Goal: Information Seeking & Learning: Learn about a topic

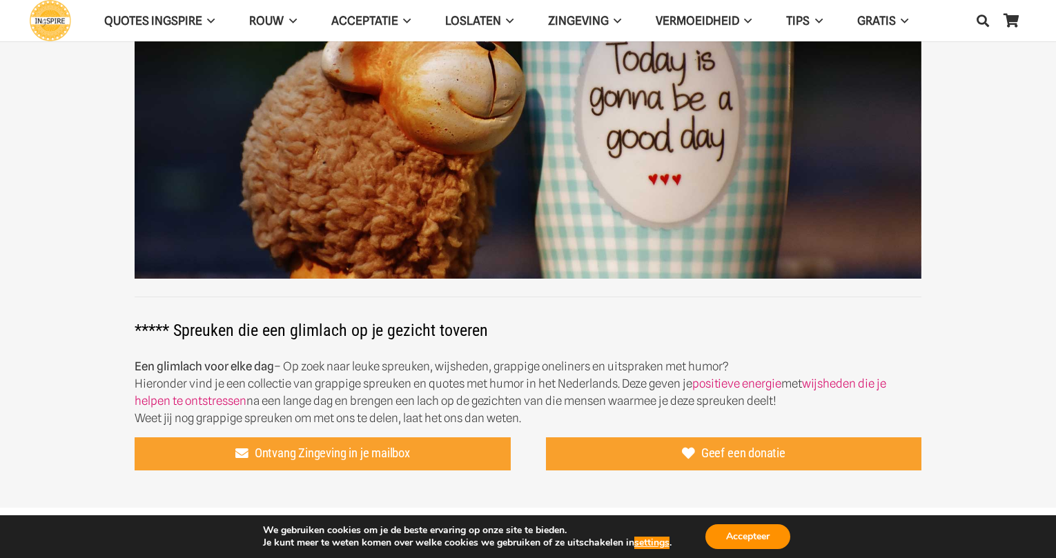
scroll to position [121, 0]
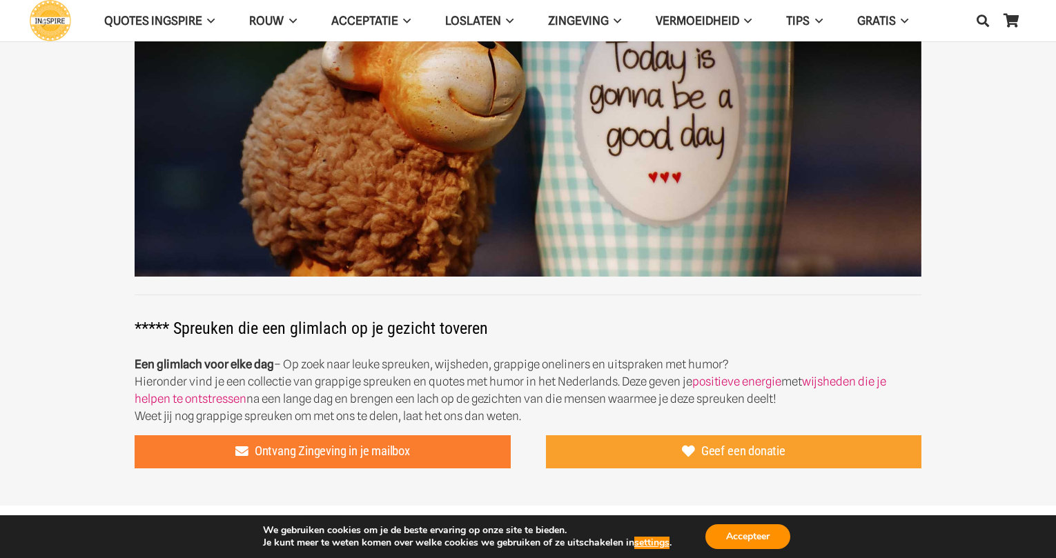
click at [293, 445] on span "Ontvang Zingeving in je mailbox" at bounding box center [332, 451] width 155 height 15
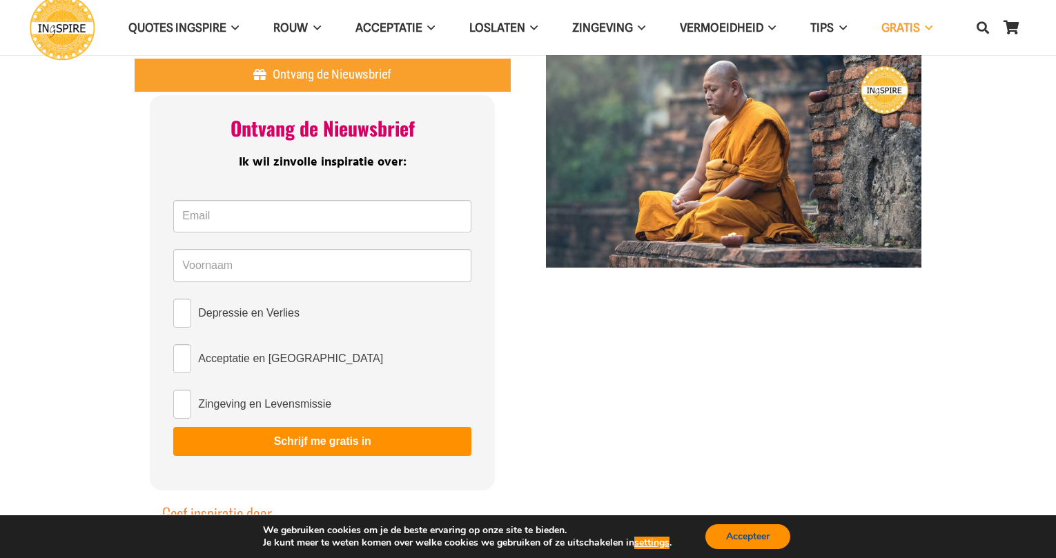
click at [736, 535] on button "Accepteer" at bounding box center [747, 537] width 85 height 25
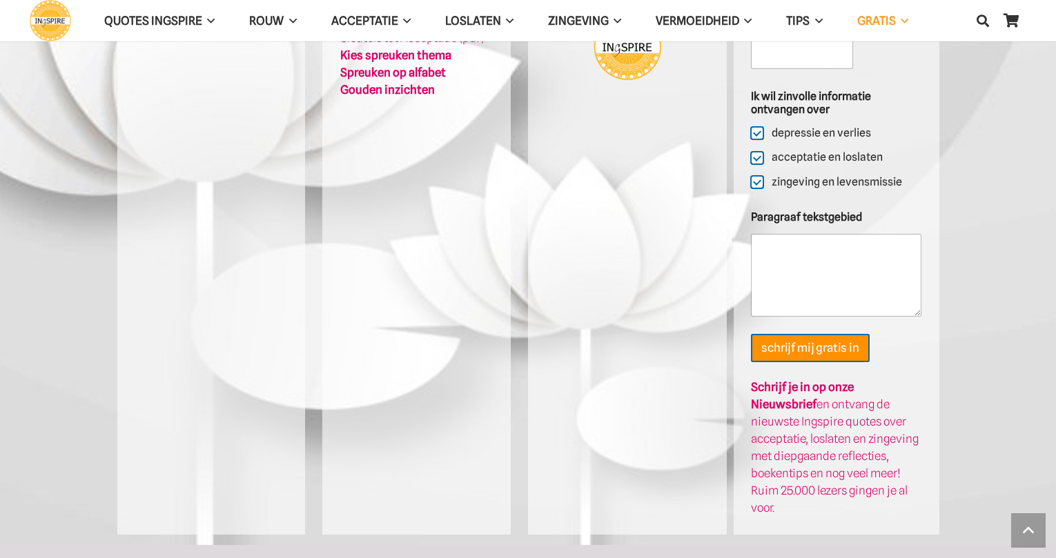
scroll to position [942, 0]
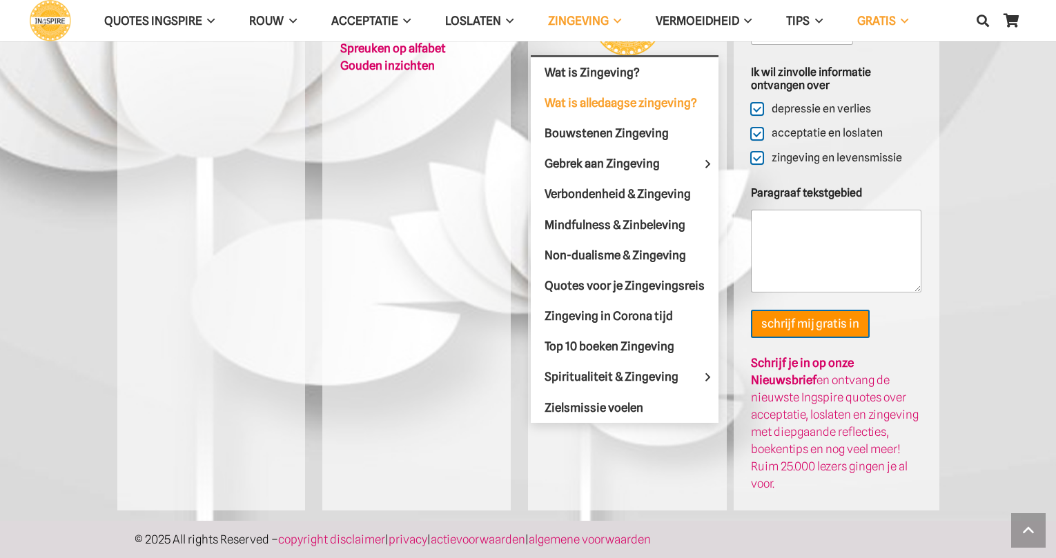
click at [605, 101] on span "Wat is alledaagse zingeving?" at bounding box center [621, 102] width 153 height 14
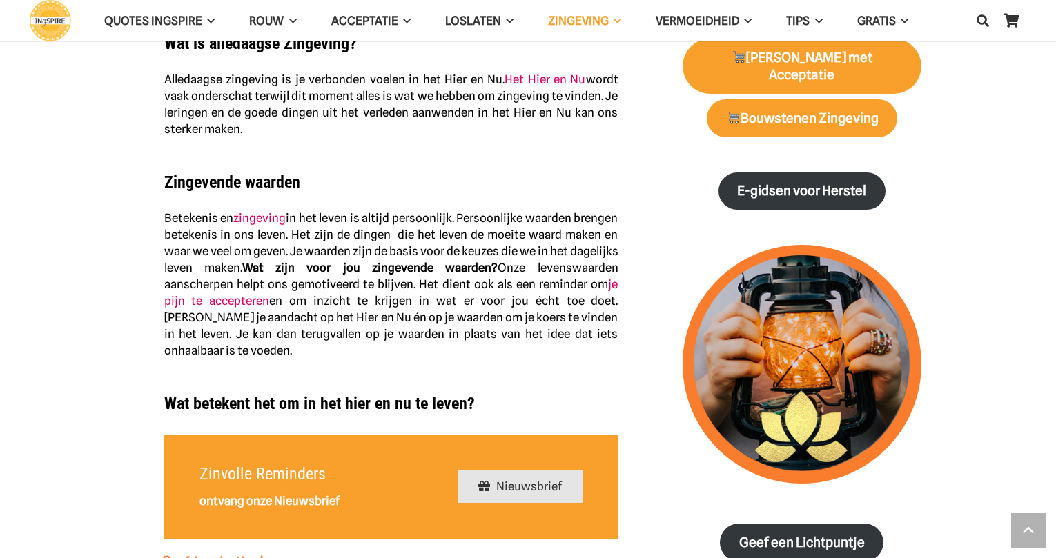
scroll to position [725, 0]
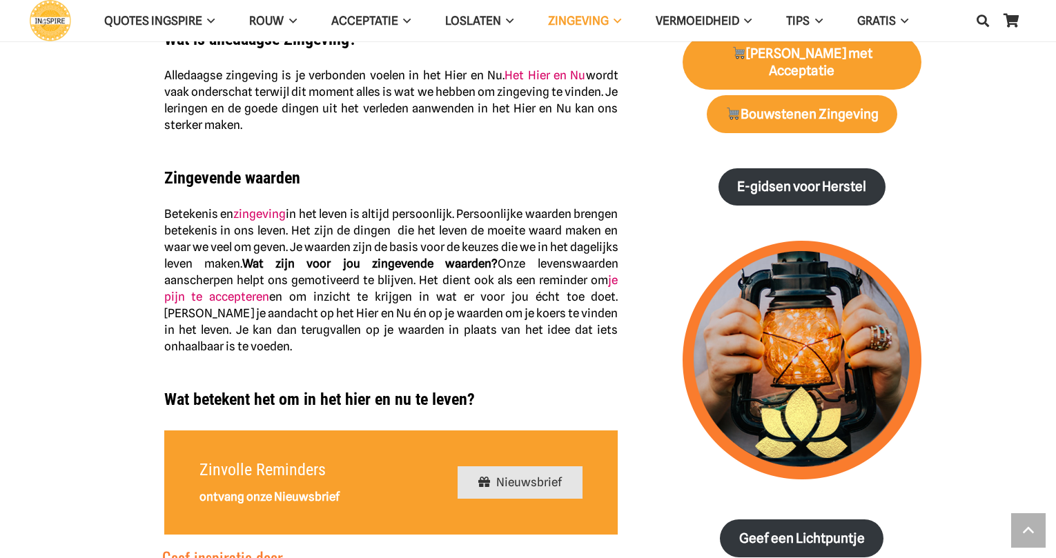
drag, startPoint x: 153, startPoint y: 153, endPoint x: 265, endPoint y: 215, distance: 127.9
drag, startPoint x: 159, startPoint y: 155, endPoint x: 350, endPoint y: 256, distance: 215.8
drag, startPoint x: 157, startPoint y: 163, endPoint x: 636, endPoint y: 46, distance: 492.5
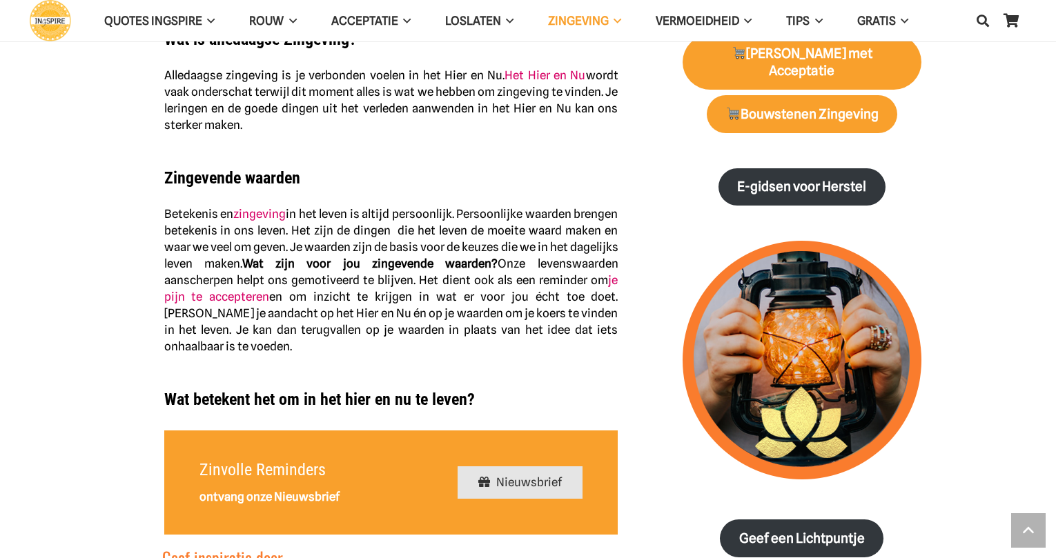
drag, startPoint x: 164, startPoint y: 157, endPoint x: 250, endPoint y: 167, distance: 86.8
click at [250, 168] on strong "Zingevende waarden" at bounding box center [232, 177] width 136 height 19
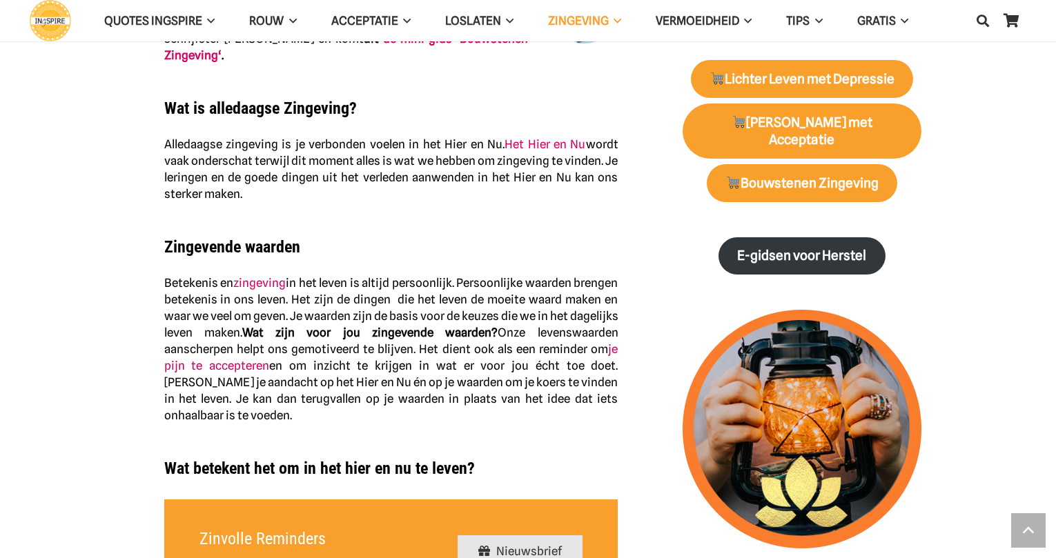
scroll to position [638, 0]
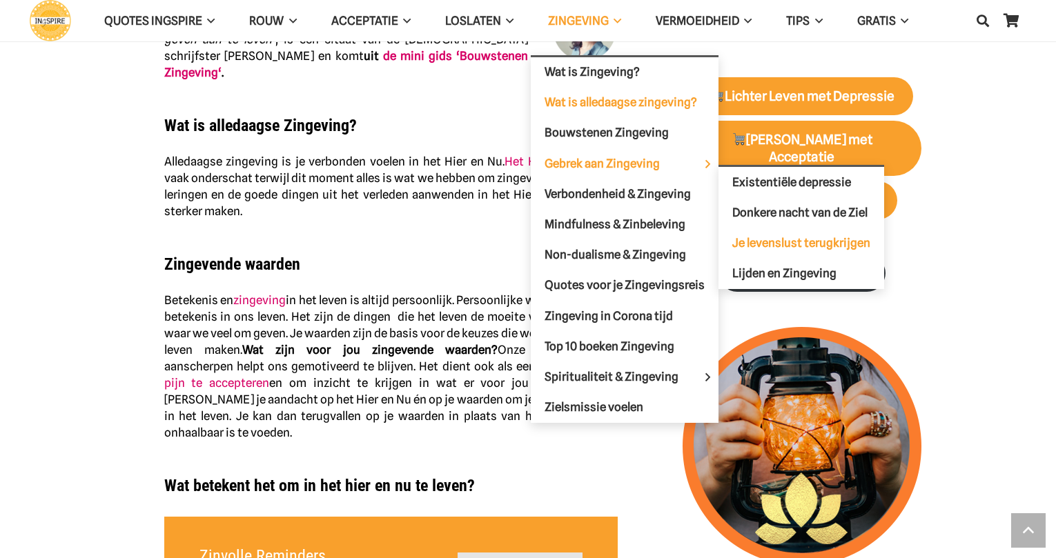
click at [758, 235] on link "Je levenslust terugkrijgen" at bounding box center [801, 243] width 166 height 30
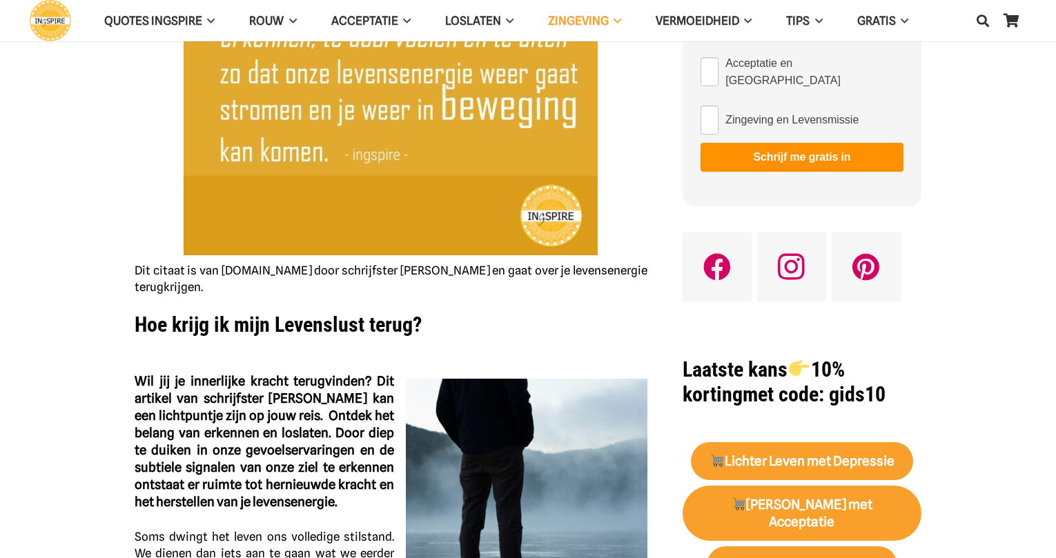
scroll to position [311, 0]
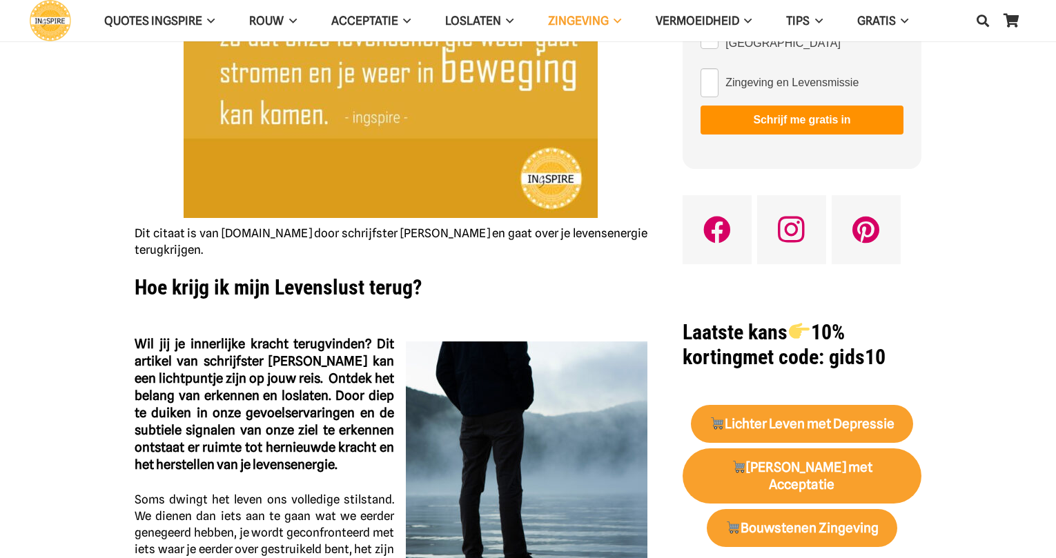
drag, startPoint x: 141, startPoint y: 282, endPoint x: 306, endPoint y: 280, distance: 164.3
click at [293, 282] on strong "Hoe krijg ik mijn Levenslust terug?" at bounding box center [278, 287] width 287 height 24
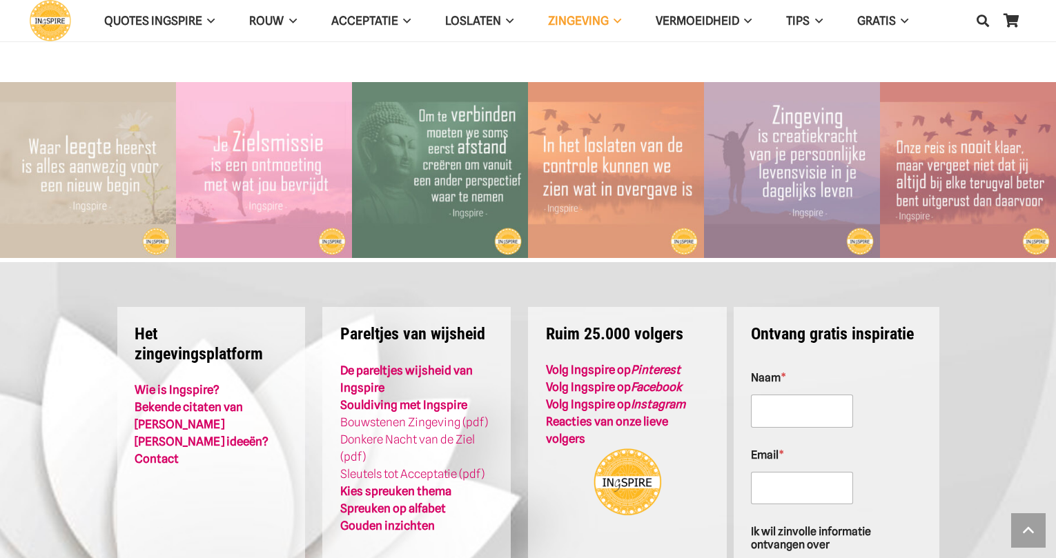
scroll to position [2347, 0]
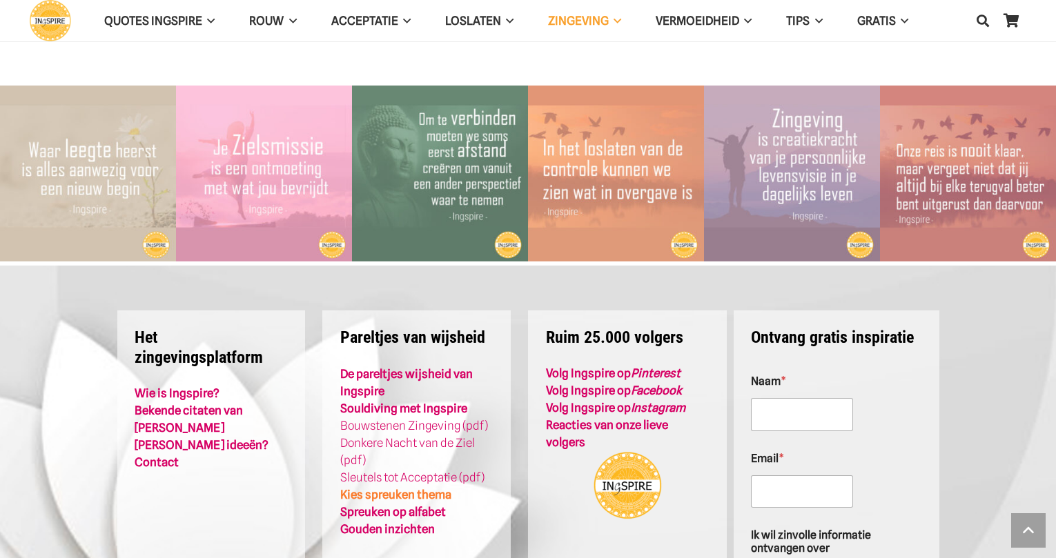
click at [380, 488] on link "Kies spreuken thema" at bounding box center [395, 495] width 111 height 14
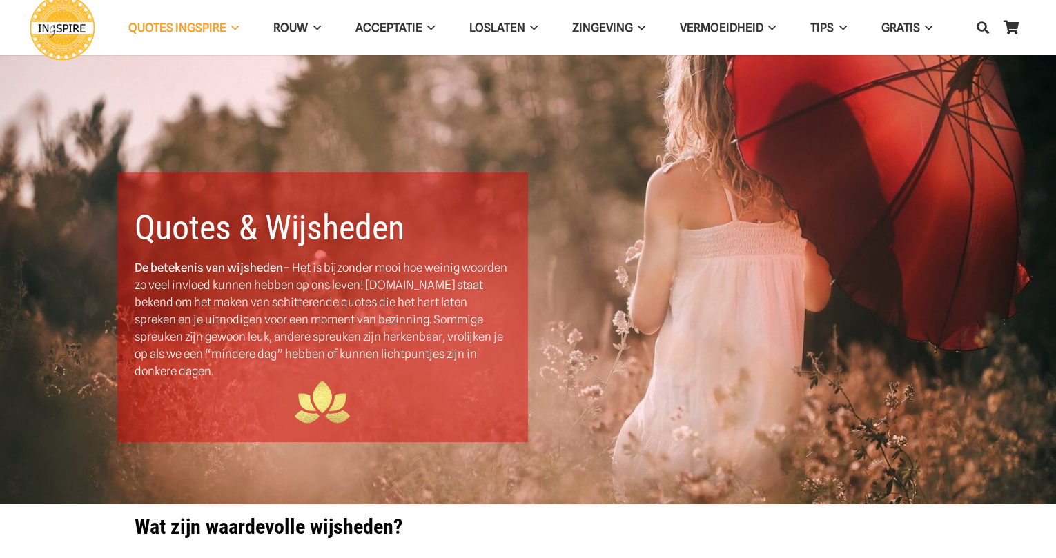
click at [509, 558] on link "wijsheden over het leven" at bounding box center [503, 565] width 141 height 15
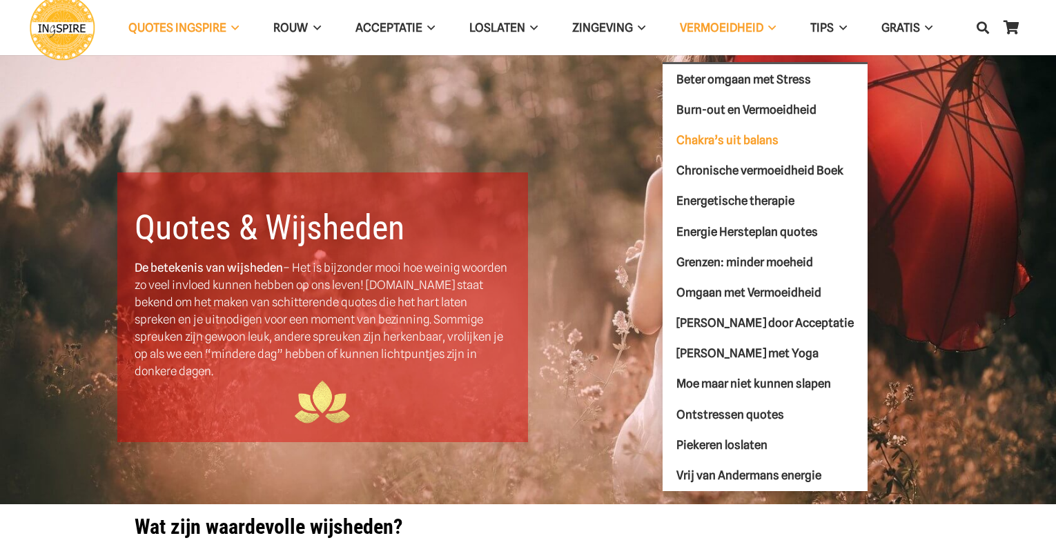
click at [742, 138] on span "Chakra’s uit balans" at bounding box center [727, 140] width 102 height 14
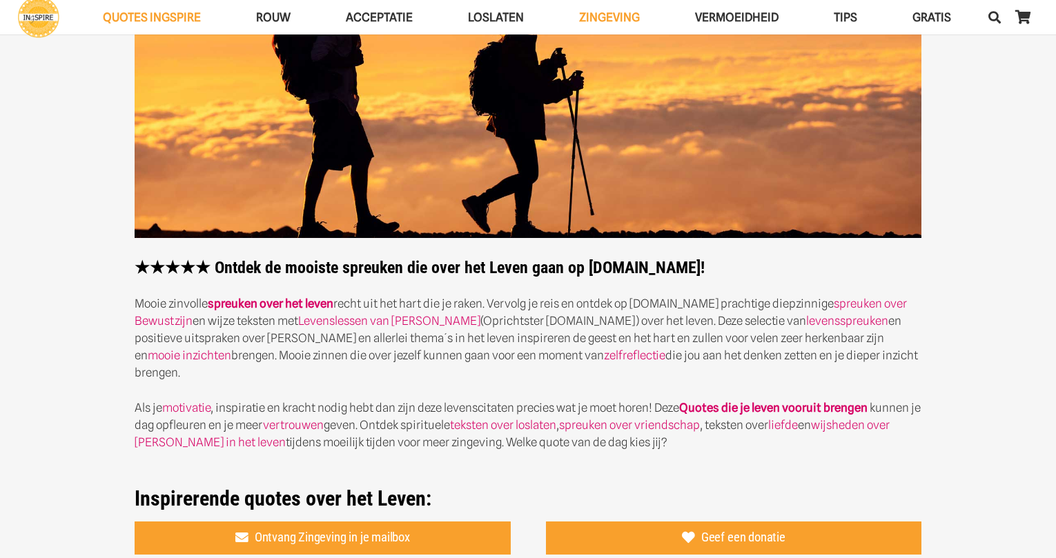
scroll to position [155, 0]
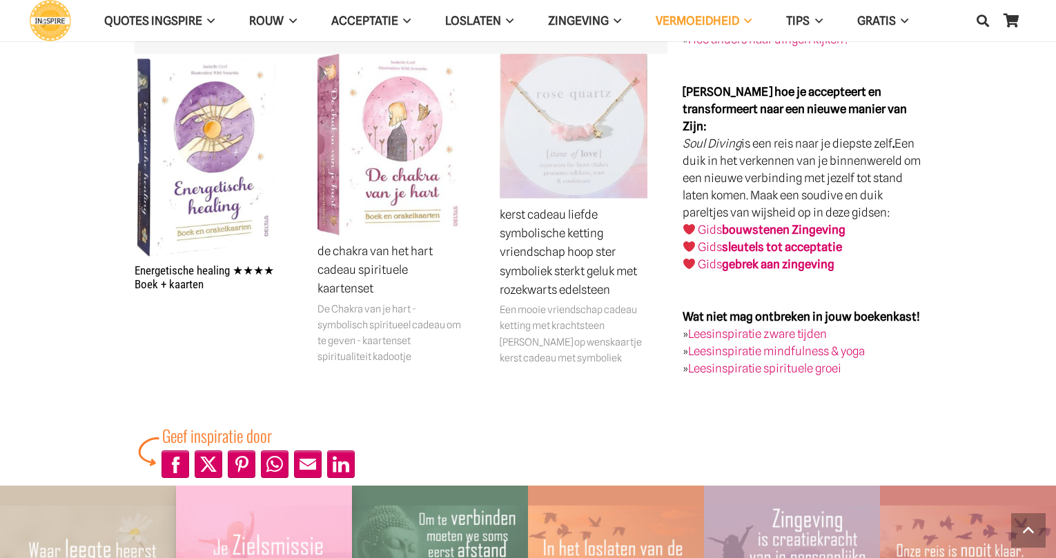
scroll to position [2485, 0]
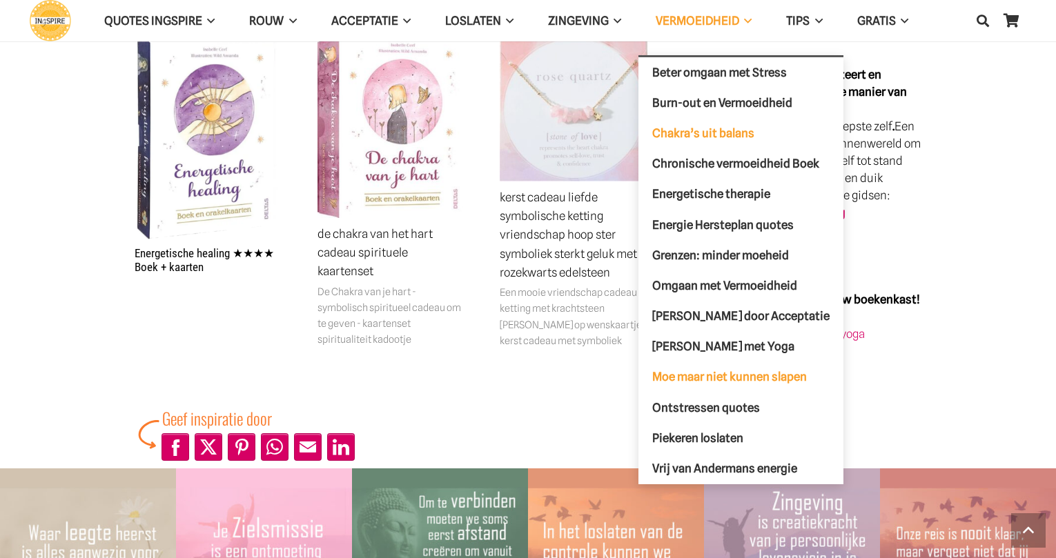
click at [749, 376] on span "Moe maar niet kunnen slapen" at bounding box center [729, 377] width 155 height 14
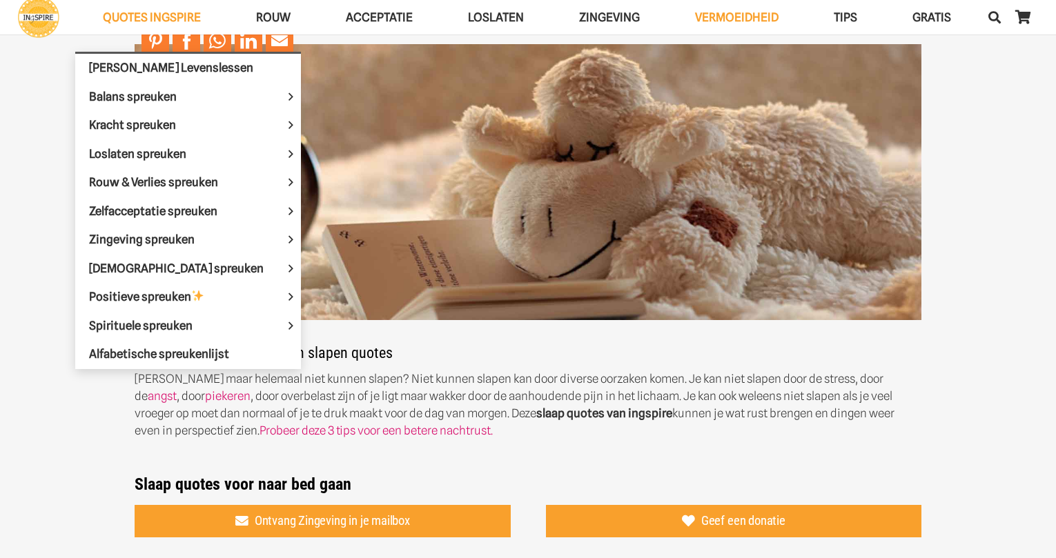
scroll to position [69, 0]
